Goal: Information Seeking & Learning: Learn about a topic

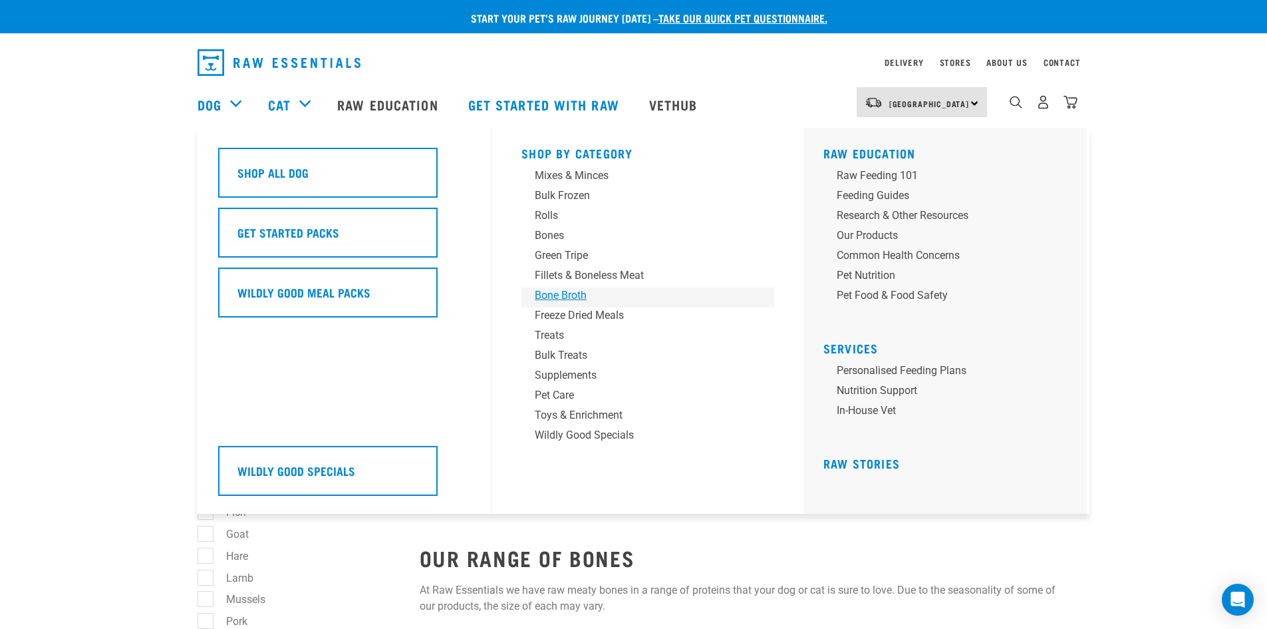
click at [559, 295] on div "Bone Broth" at bounding box center [639, 295] width 208 height 16
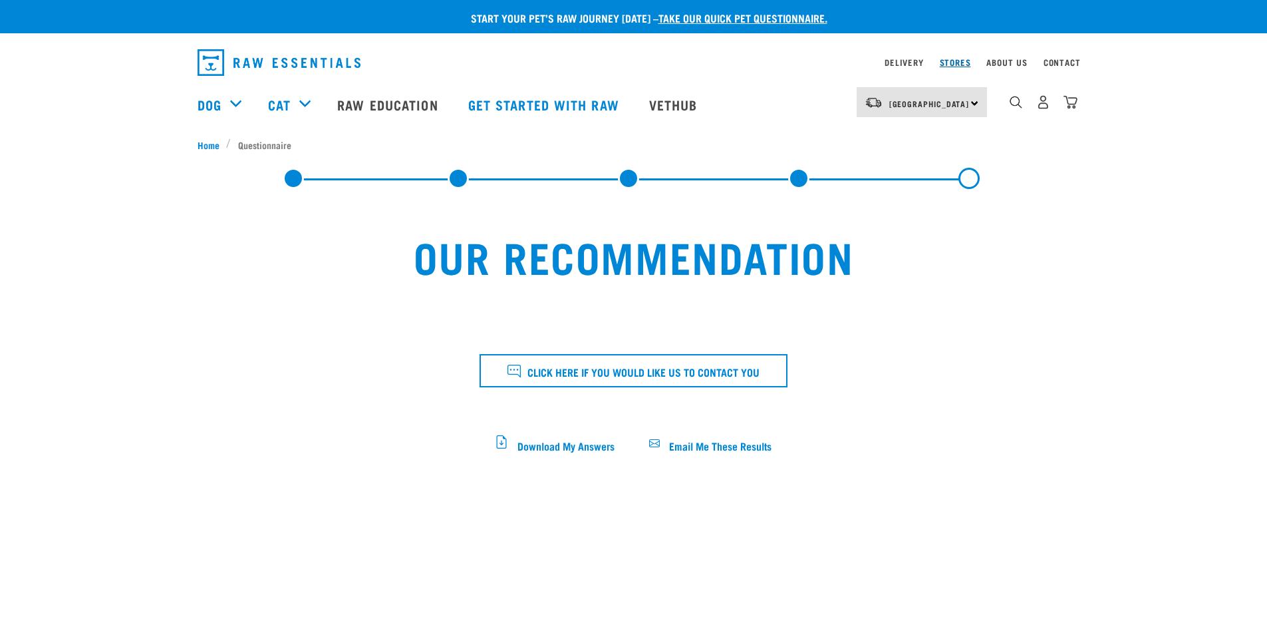
click at [952, 60] on link "Stores" at bounding box center [955, 62] width 31 height 5
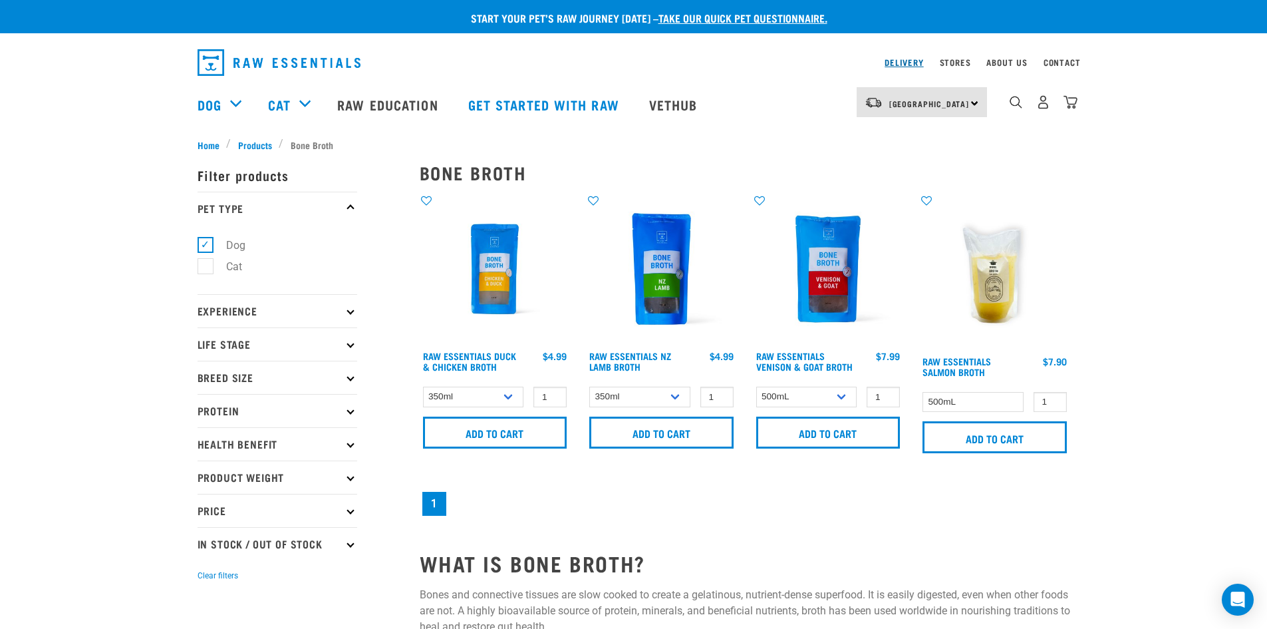
click at [900, 64] on link "Delivery" at bounding box center [904, 62] width 39 height 5
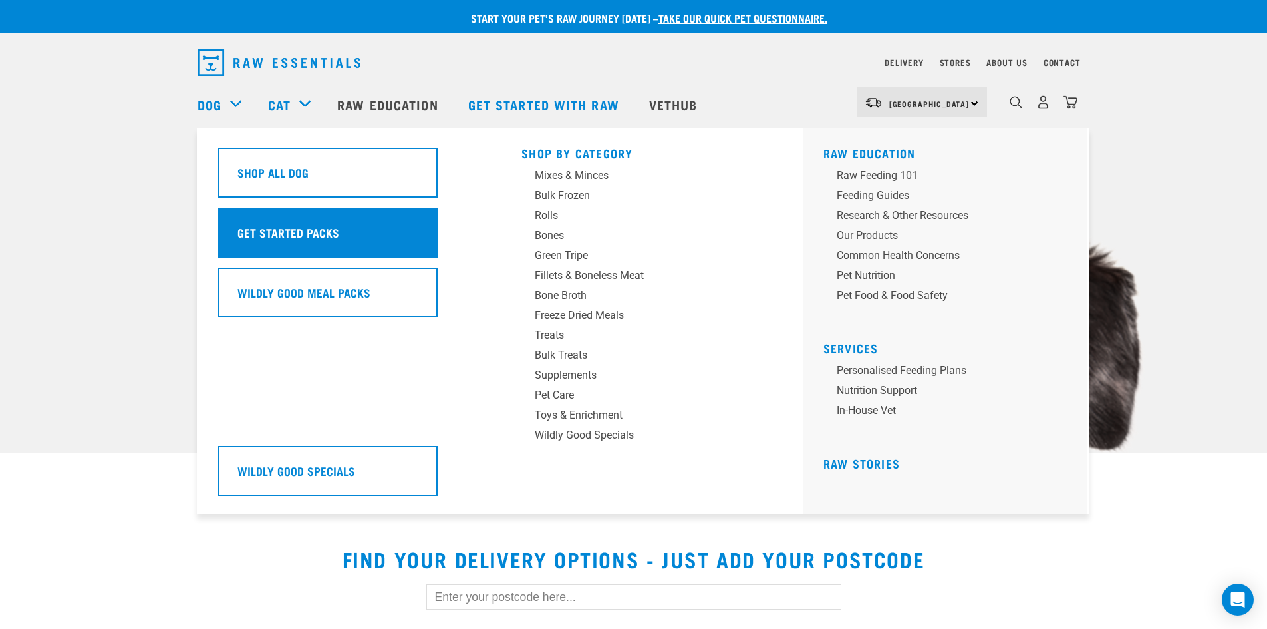
click at [283, 228] on h5 "Get Started Packs" at bounding box center [288, 232] width 102 height 17
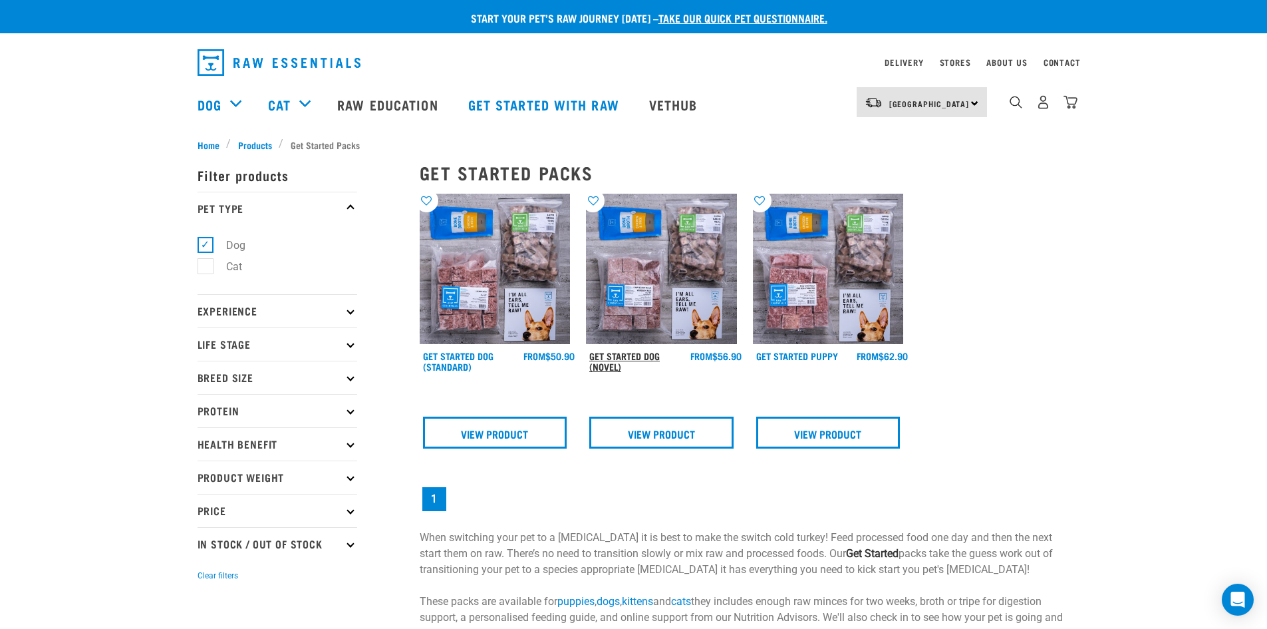
click at [617, 359] on link "Get Started Dog (Novel)" at bounding box center [624, 360] width 71 height 15
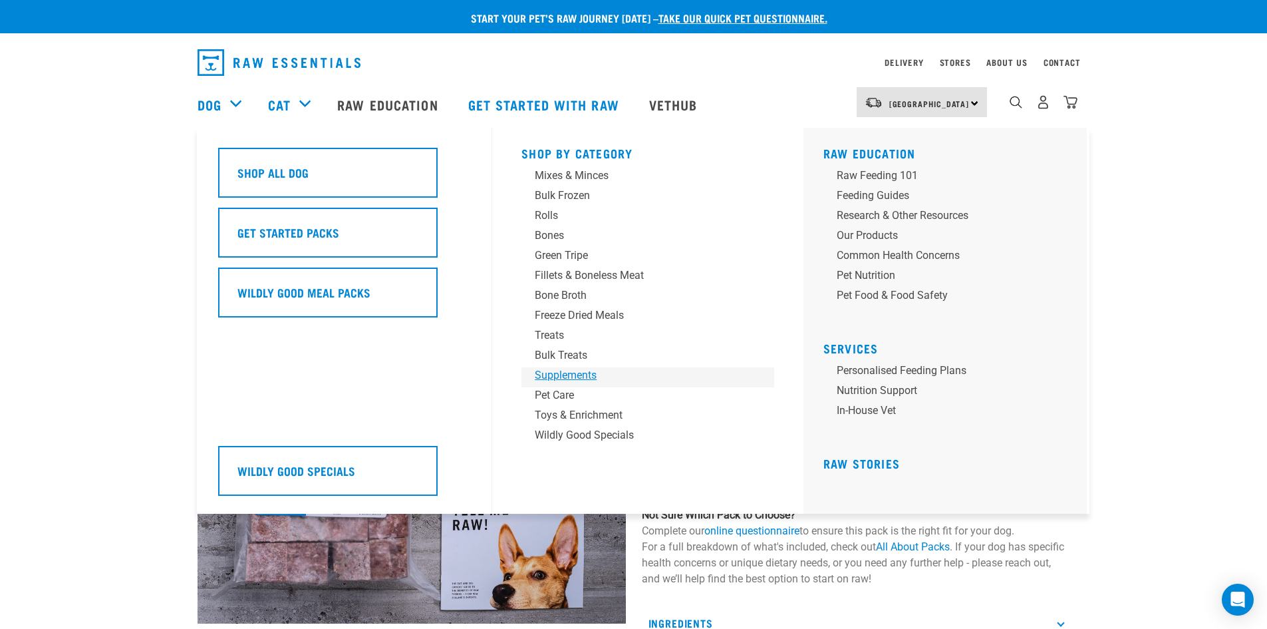
click at [550, 377] on div "Supplements" at bounding box center [639, 375] width 208 height 16
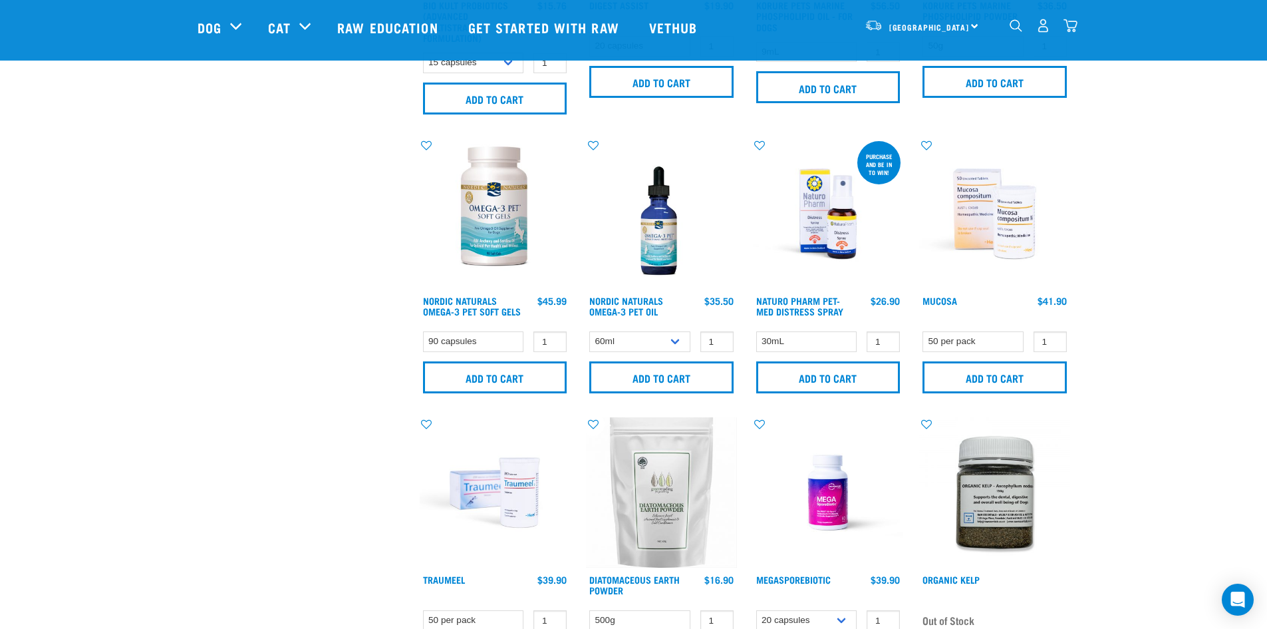
scroll to position [532, 0]
click at [805, 576] on link "MegaSporeBiotic" at bounding box center [793, 578] width 75 height 5
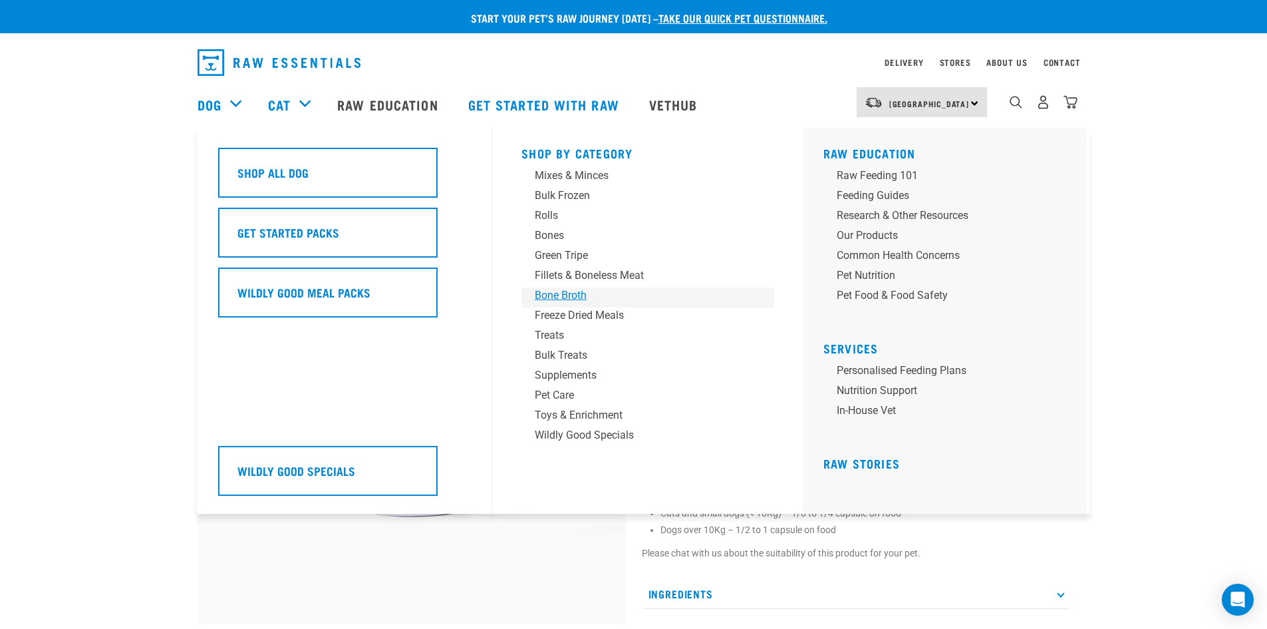
click at [561, 297] on div "Bone Broth" at bounding box center [639, 295] width 208 height 16
